Goal: Task Accomplishment & Management: Complete application form

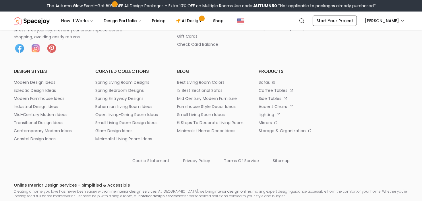
scroll to position [3254, 0]
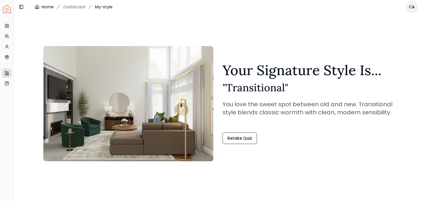
click at [51, 7] on link "Home" at bounding box center [48, 7] width 12 height 6
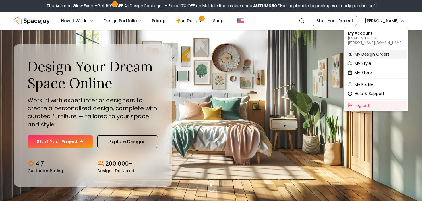
click at [369, 52] on span "My Design Orders" at bounding box center [372, 54] width 35 height 6
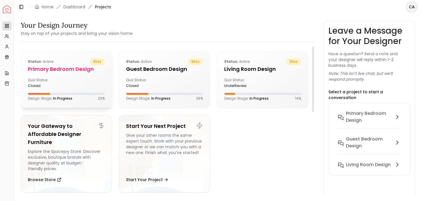
click at [51, 88] on div "Status: active bliss Primary Bedroom design Quiz Status: closed Design Stage: I…" at bounding box center [66, 79] width 91 height 56
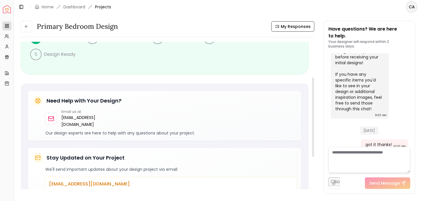
scroll to position [69, 0]
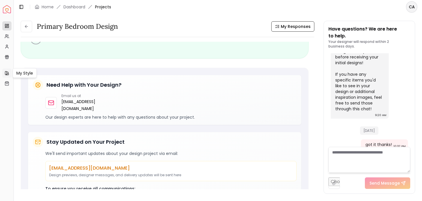
click at [10, 74] on link "My Style" at bounding box center [6, 72] width 9 height 9
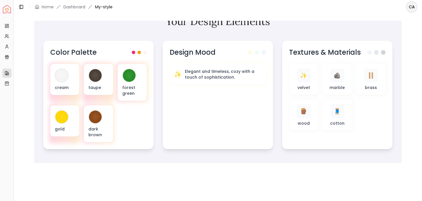
scroll to position [186, 0]
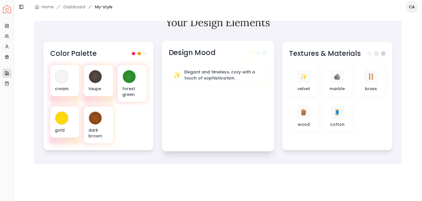
click at [199, 59] on div "Design Mood ✨ Elegant and timeless, cozy with a touch of sophistication." at bounding box center [218, 96] width 113 height 110
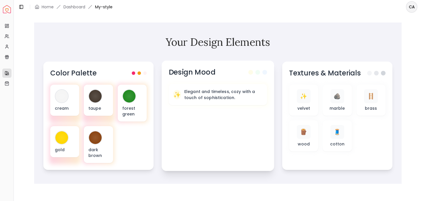
scroll to position [166, 0]
click at [142, 72] on span at bounding box center [139, 71] width 3 height 3
click at [145, 74] on div "Color Palette" at bounding box center [98, 71] width 99 height 9
click at [145, 72] on span at bounding box center [145, 71] width 3 height 3
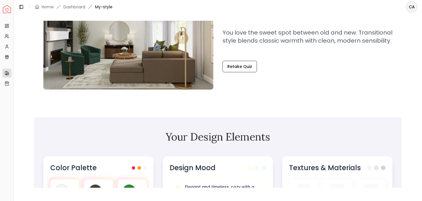
scroll to position [0, 0]
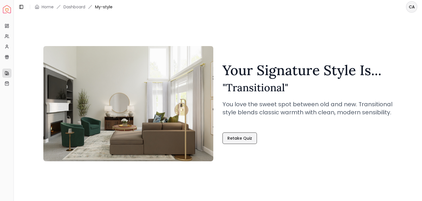
click at [238, 138] on link "Retake Quiz" at bounding box center [240, 137] width 34 height 11
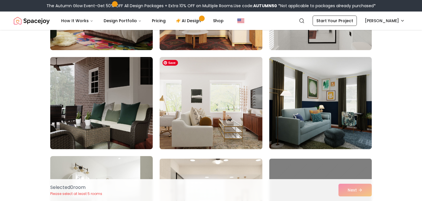
scroll to position [219, 0]
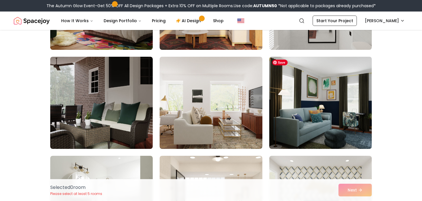
click at [333, 117] on img at bounding box center [321, 102] width 108 height 97
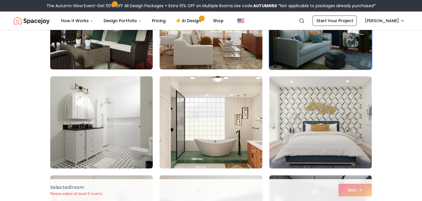
scroll to position [303, 0]
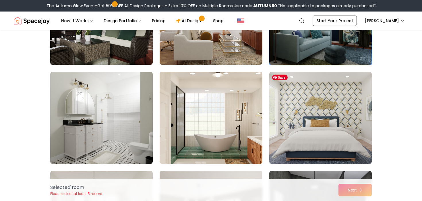
click at [333, 117] on img at bounding box center [321, 118] width 103 height 92
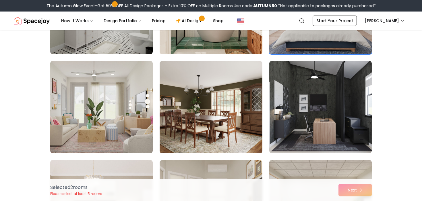
scroll to position [429, 0]
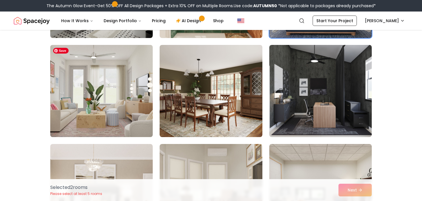
click at [109, 99] on img at bounding box center [102, 91] width 108 height 97
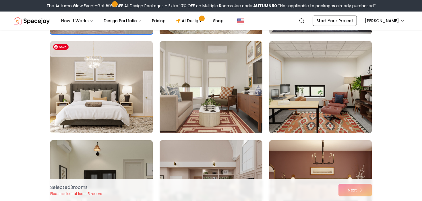
scroll to position [610, 0]
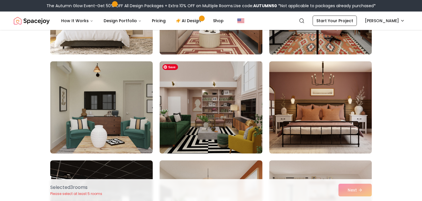
click at [215, 118] on img at bounding box center [211, 107] width 108 height 97
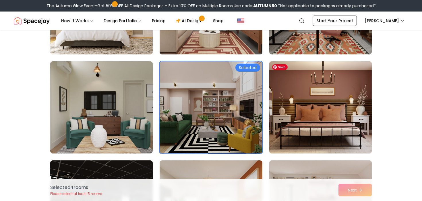
click at [309, 121] on img at bounding box center [321, 107] width 108 height 97
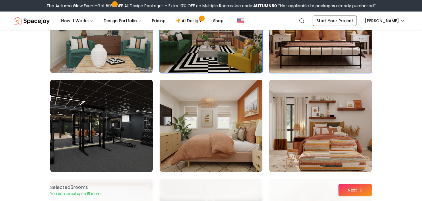
scroll to position [691, 0]
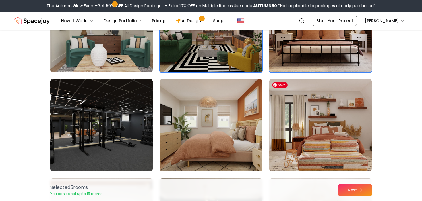
click at [309, 122] on img at bounding box center [321, 125] width 108 height 97
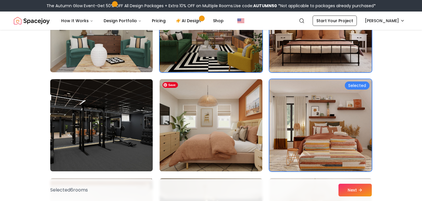
click at [237, 126] on img at bounding box center [211, 125] width 108 height 97
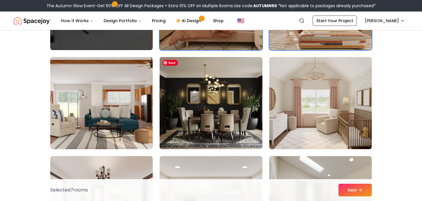
scroll to position [813, 0]
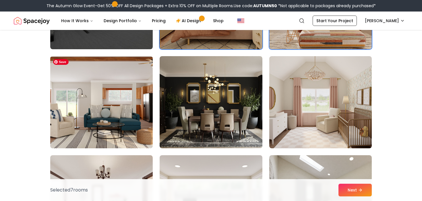
click at [101, 106] on img at bounding box center [102, 102] width 108 height 97
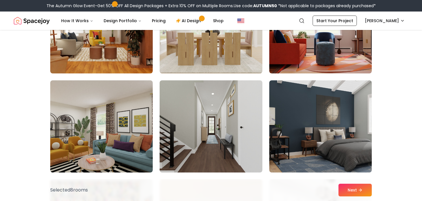
scroll to position [1098, 0]
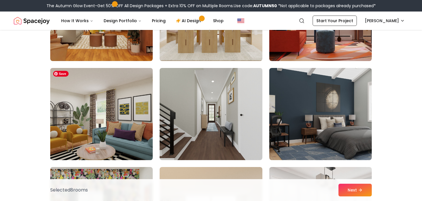
click at [80, 126] on img at bounding box center [102, 114] width 108 height 97
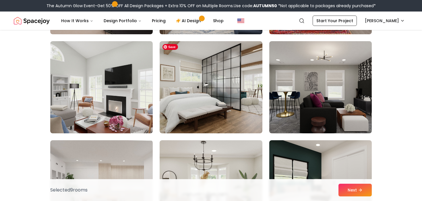
scroll to position [2214, 0]
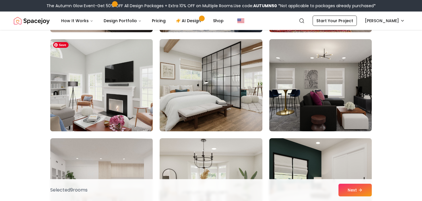
click at [90, 98] on img at bounding box center [102, 85] width 108 height 97
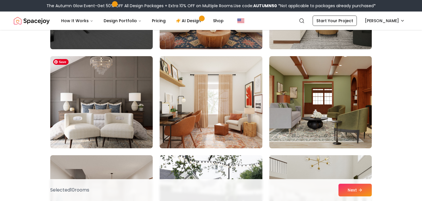
scroll to position [2494, 0]
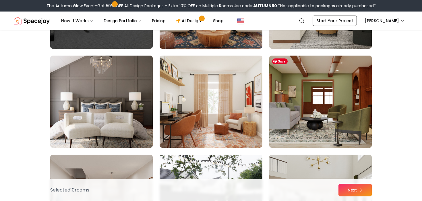
click at [282, 119] on img at bounding box center [321, 101] width 108 height 97
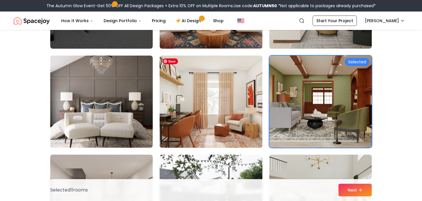
click at [188, 118] on img at bounding box center [211, 101] width 108 height 97
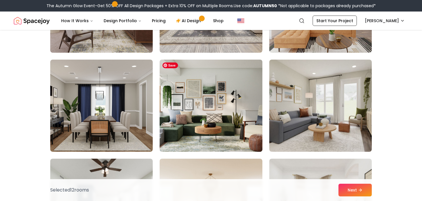
click at [186, 119] on img at bounding box center [211, 105] width 108 height 97
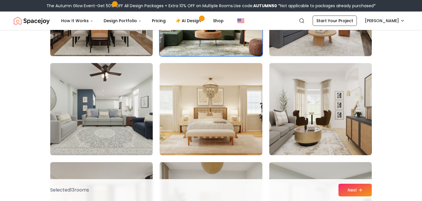
scroll to position [2882, 0]
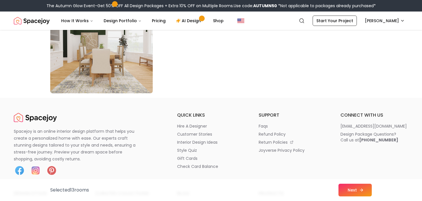
click at [353, 188] on button "Next" at bounding box center [355, 189] width 33 height 13
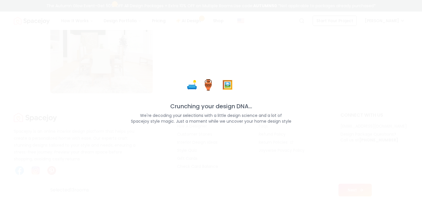
scroll to position [3339, 0]
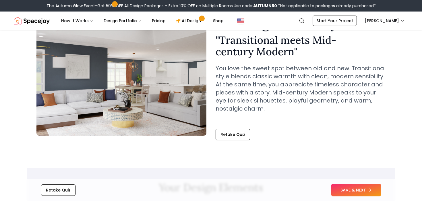
scroll to position [40, 0]
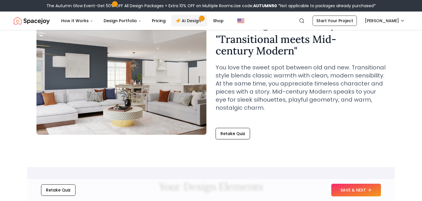
click at [187, 16] on link "AI Design" at bounding box center [190, 20] width 36 height 11
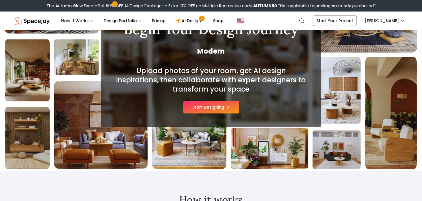
scroll to position [63, 0]
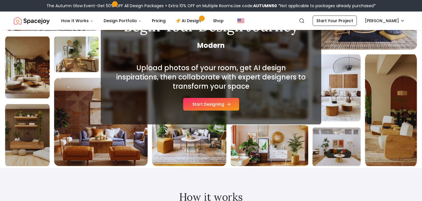
click at [210, 106] on button "Start Designing" at bounding box center [211, 104] width 56 height 13
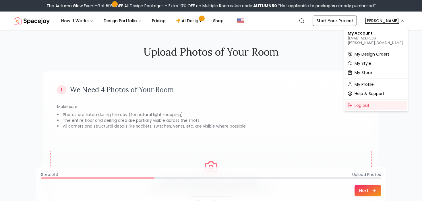
click at [362, 51] on span "My Design Orders" at bounding box center [372, 54] width 35 height 6
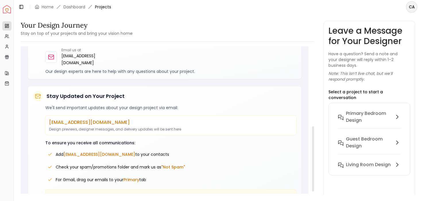
scroll to position [194, 0]
